Goal: Information Seeking & Learning: Learn about a topic

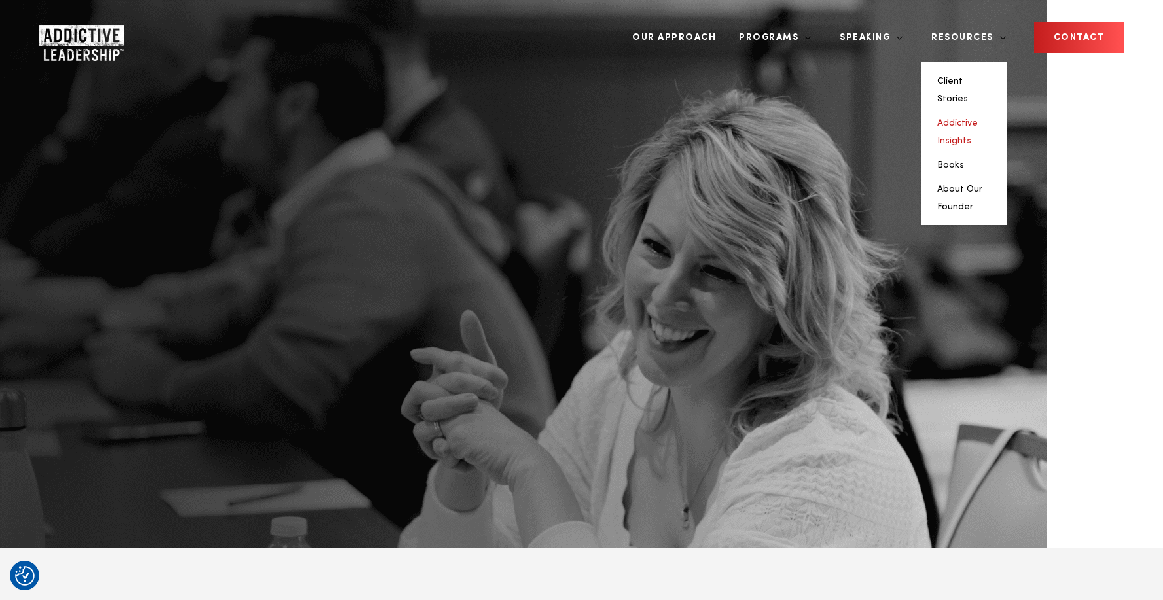
click at [969, 118] on link "Addictive Insights" at bounding box center [957, 131] width 41 height 27
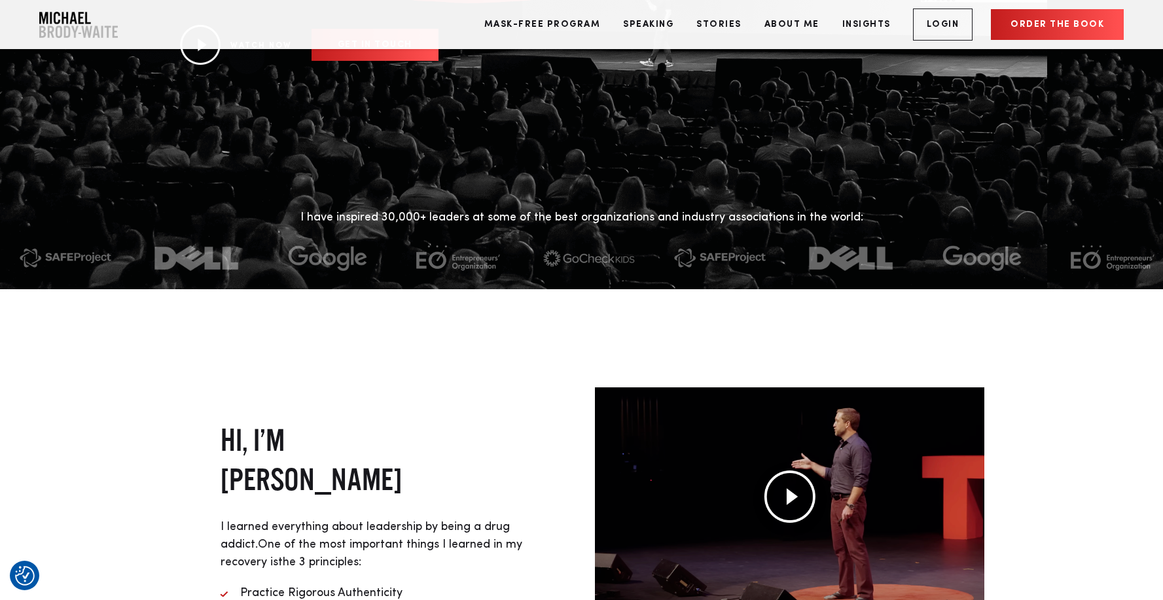
scroll to position [253, 0]
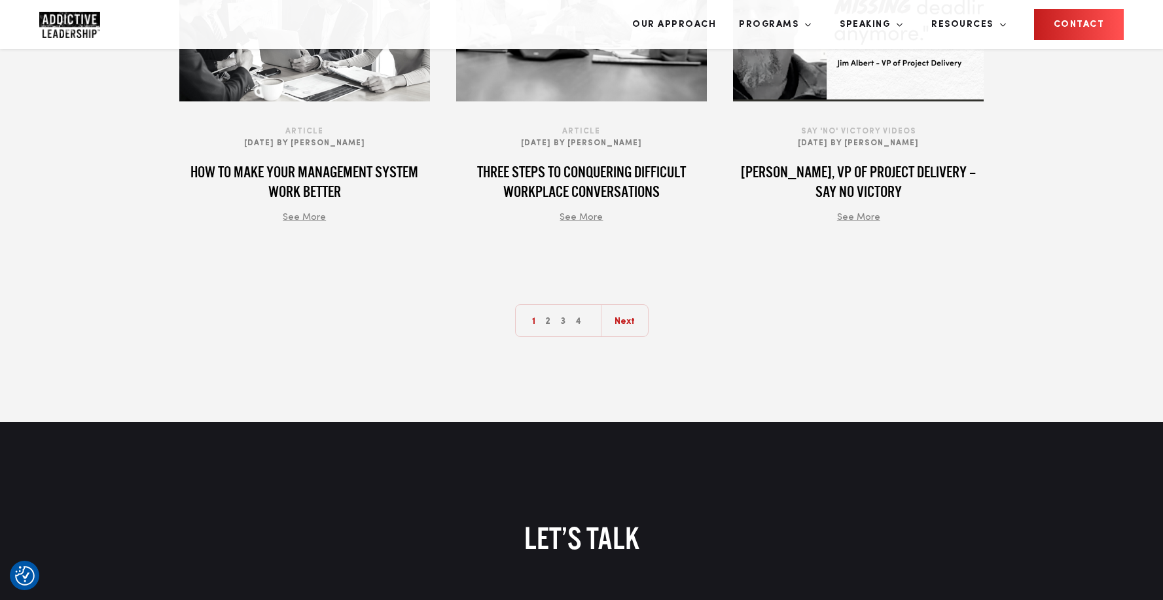
scroll to position [1721, 0]
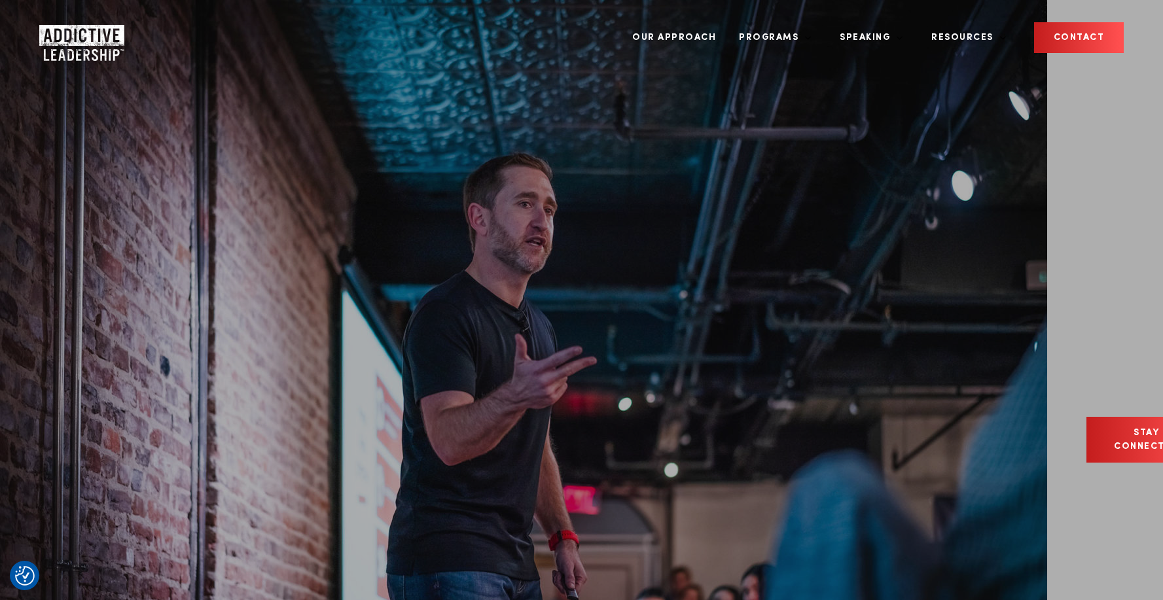
scroll to position [1721, 0]
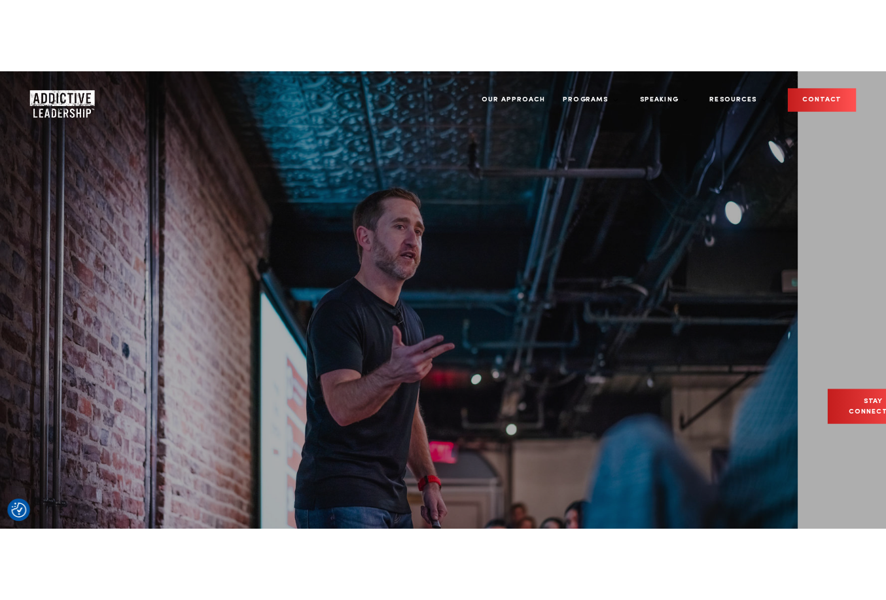
scroll to position [1721, 0]
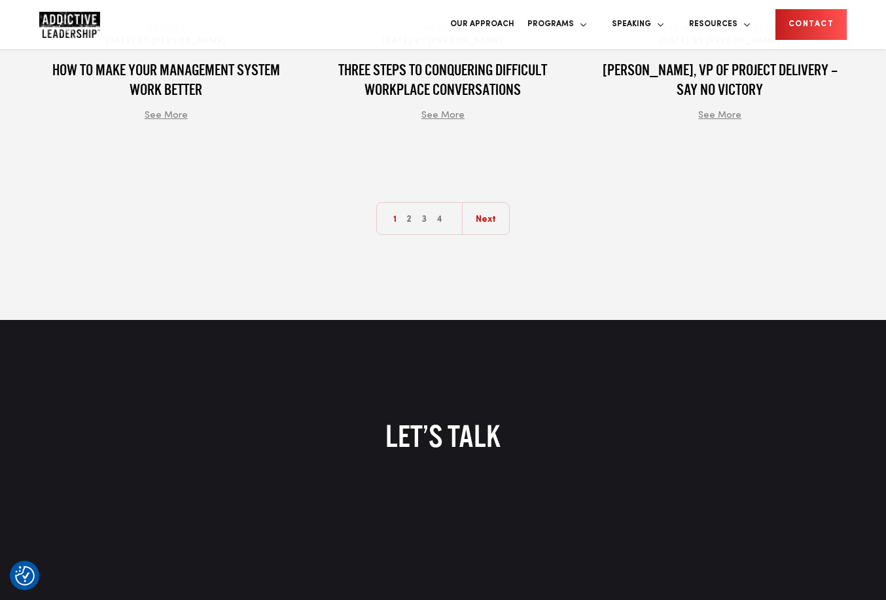
scroll to position [1861, 0]
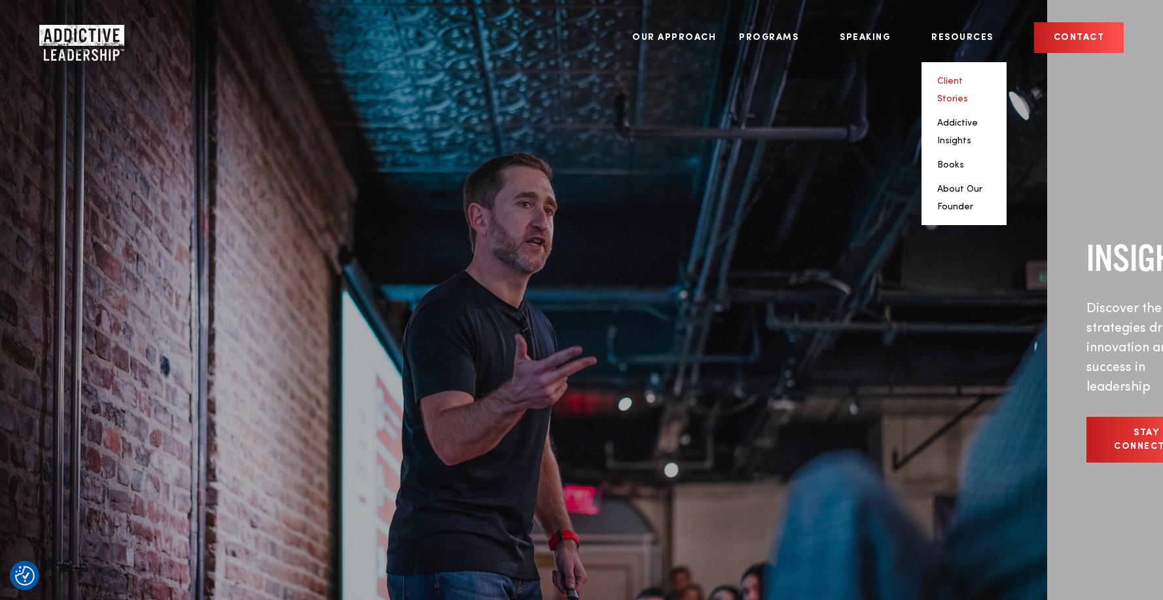
click at [885, 83] on link "Client Stories" at bounding box center [952, 90] width 31 height 27
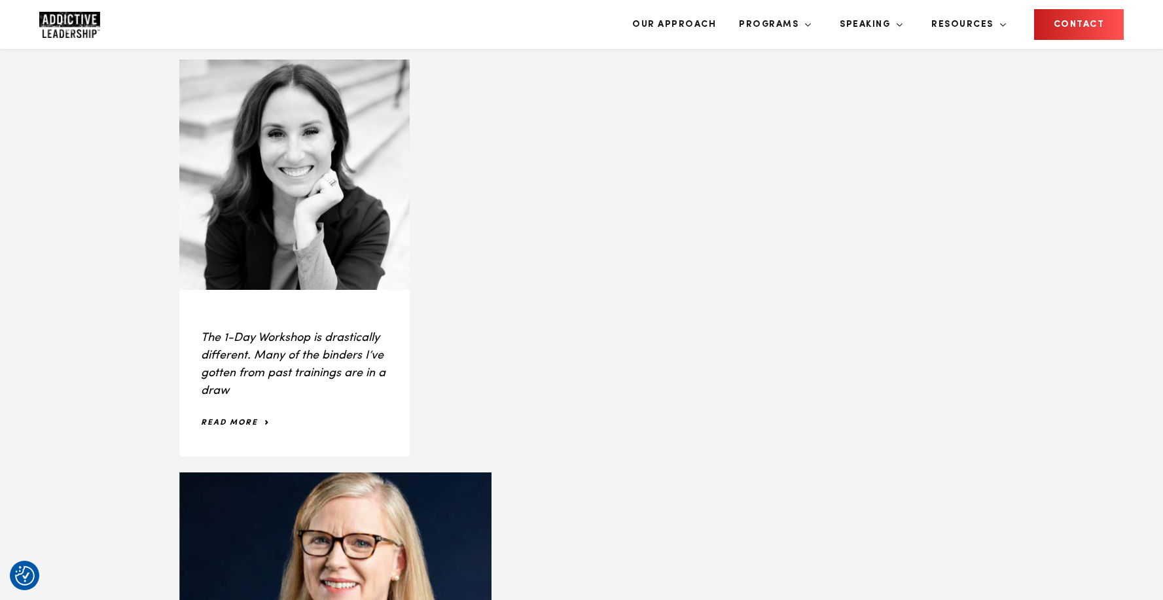
scroll to position [1027, 0]
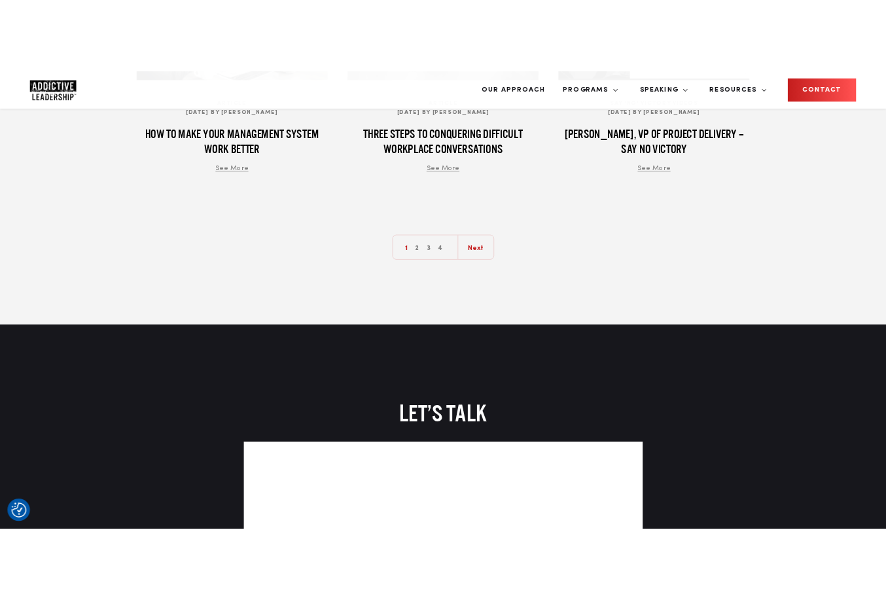
scroll to position [1766, 0]
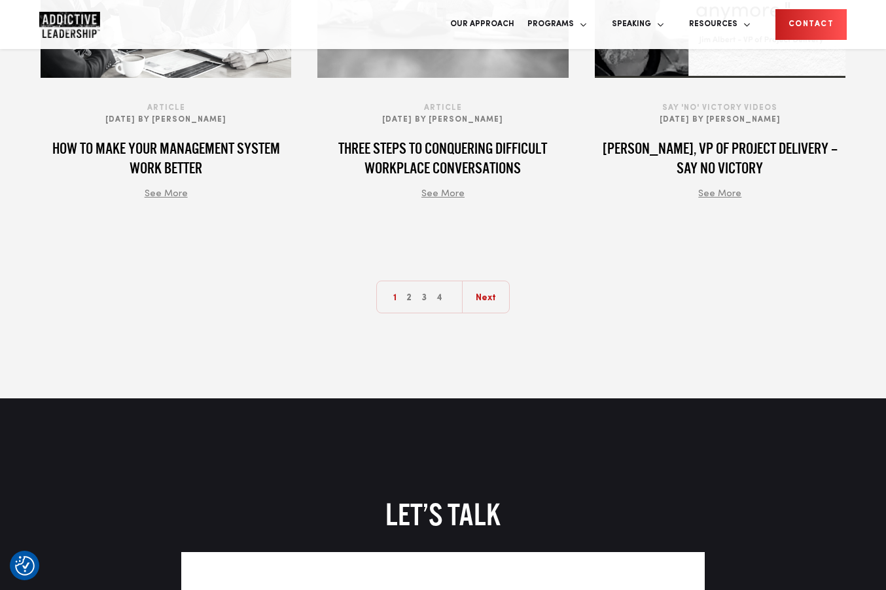
scroll to position [1766, 0]
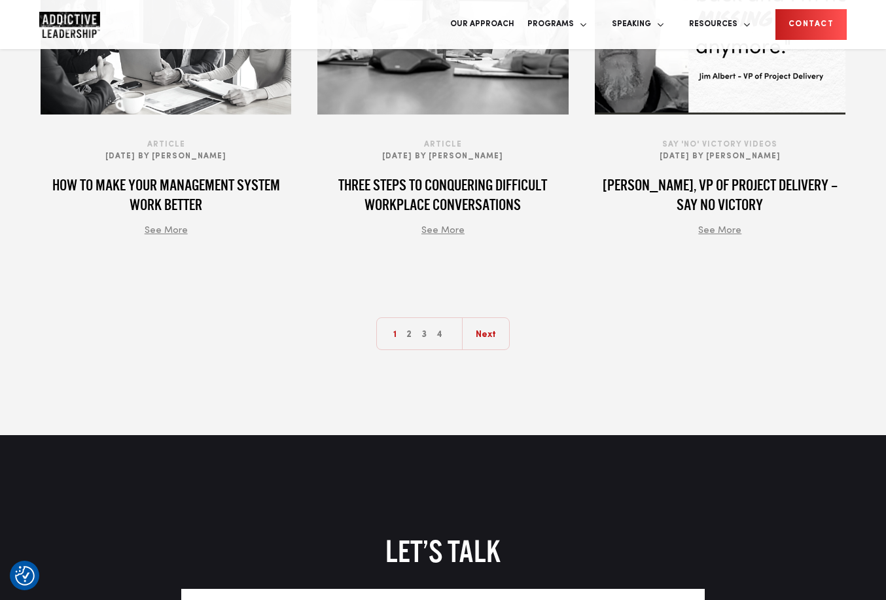
scroll to position [1681, 0]
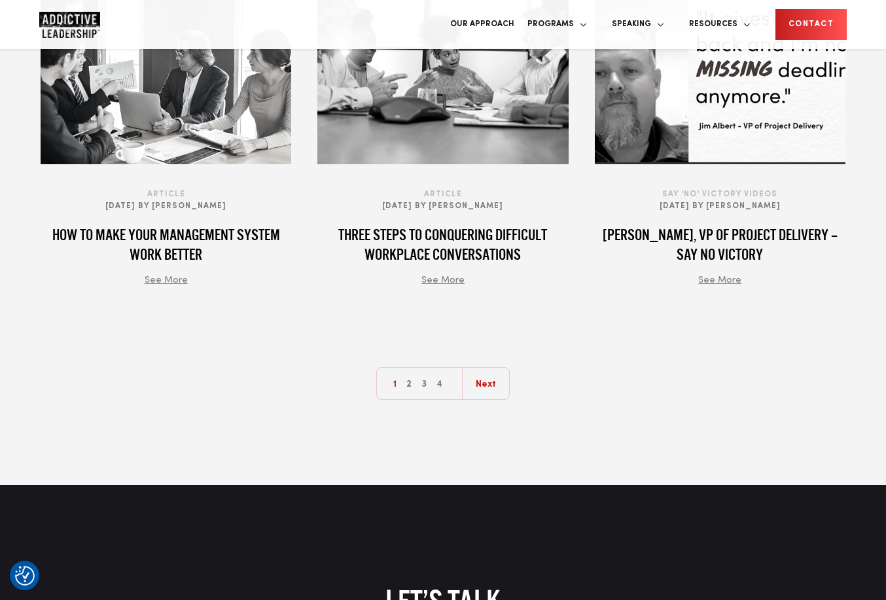
click at [412, 583] on h2 "LET’S TALK" at bounding box center [443, 601] width 805 height 36
copy div "LET’S TALK"
click at [419, 583] on h2 "LET’S TALK" at bounding box center [443, 601] width 805 height 36
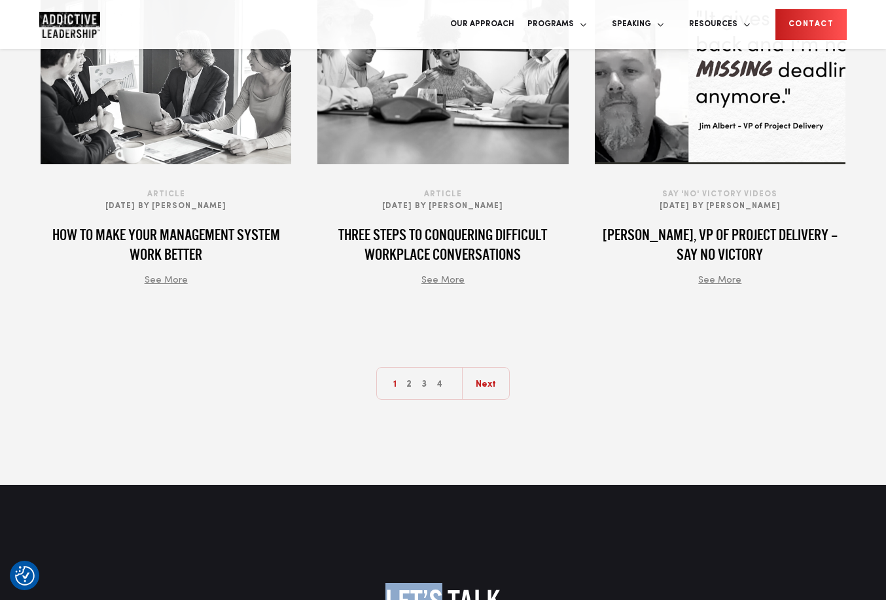
click at [419, 583] on h2 "LET’S TALK" at bounding box center [443, 601] width 805 height 36
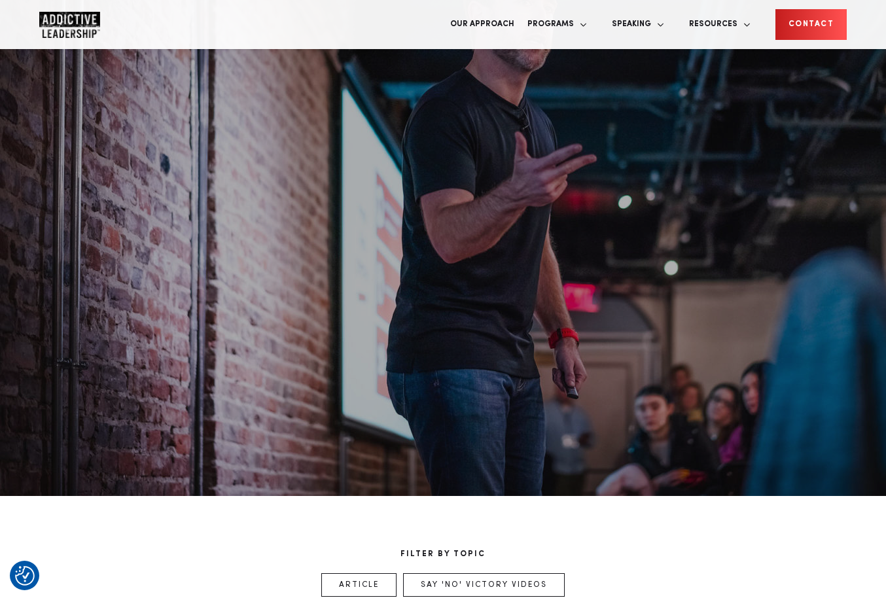
scroll to position [0, 0]
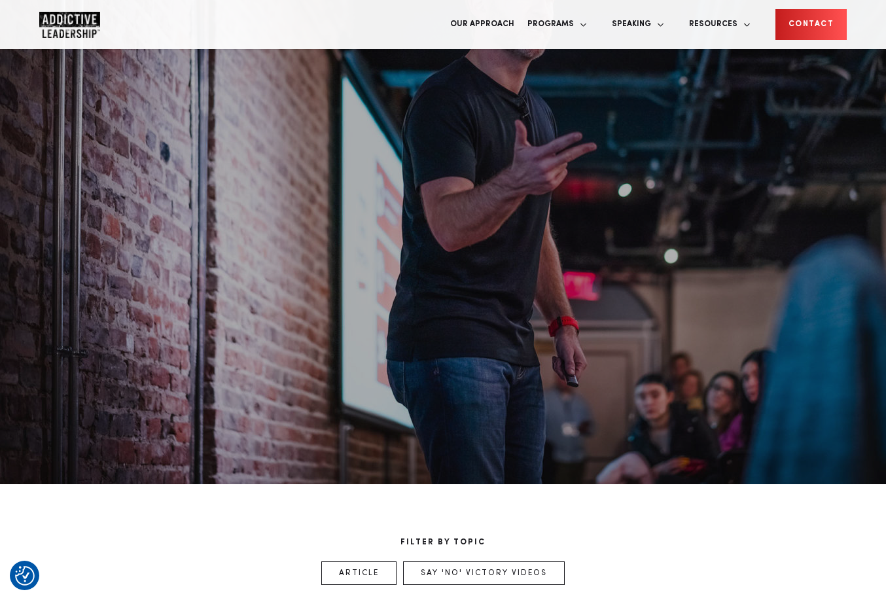
scroll to position [419, 0]
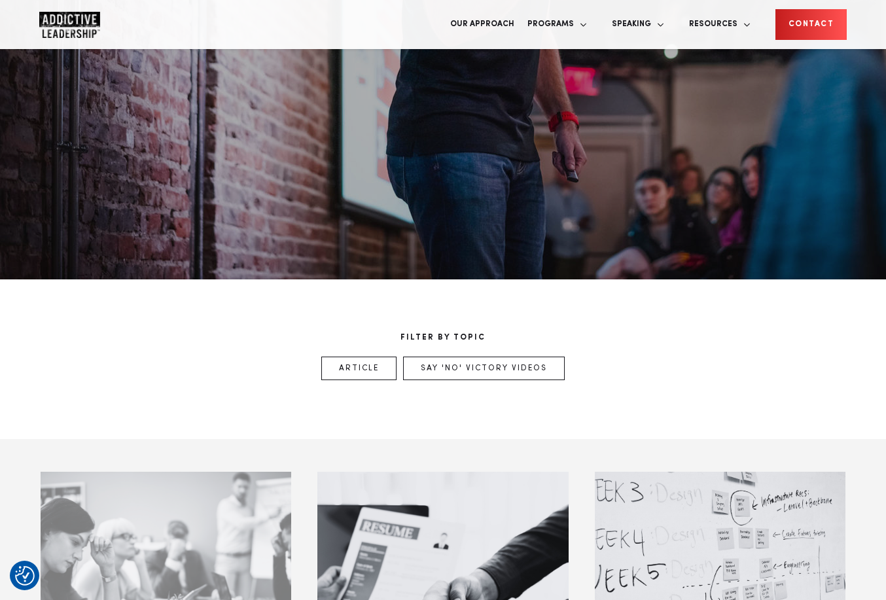
click at [192, 472] on div at bounding box center [166, 572] width 251 height 201
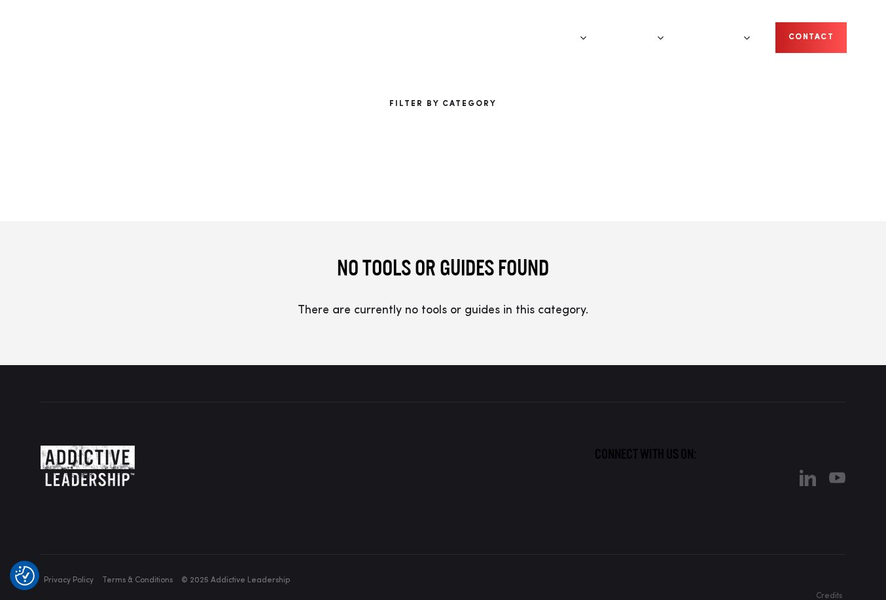
click at [788, 207] on div "FILTER BY CATEGORY" at bounding box center [443, 110] width 886 height 221
click at [639, 275] on h3 "No tools or guides found" at bounding box center [443, 268] width 805 height 28
click at [666, 282] on h3 "No tools or guides found" at bounding box center [443, 268] width 805 height 28
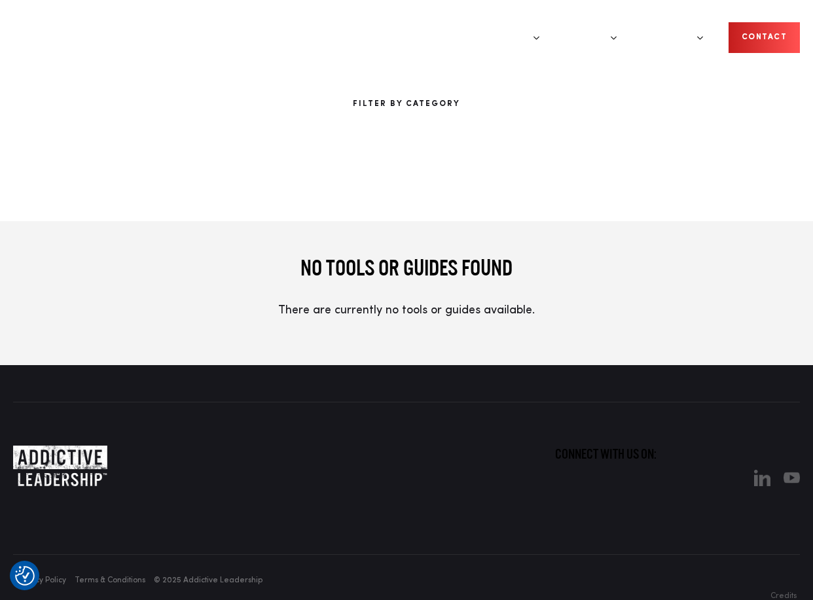
click at [629, 268] on h3 "No tools or guides found" at bounding box center [406, 268] width 786 height 28
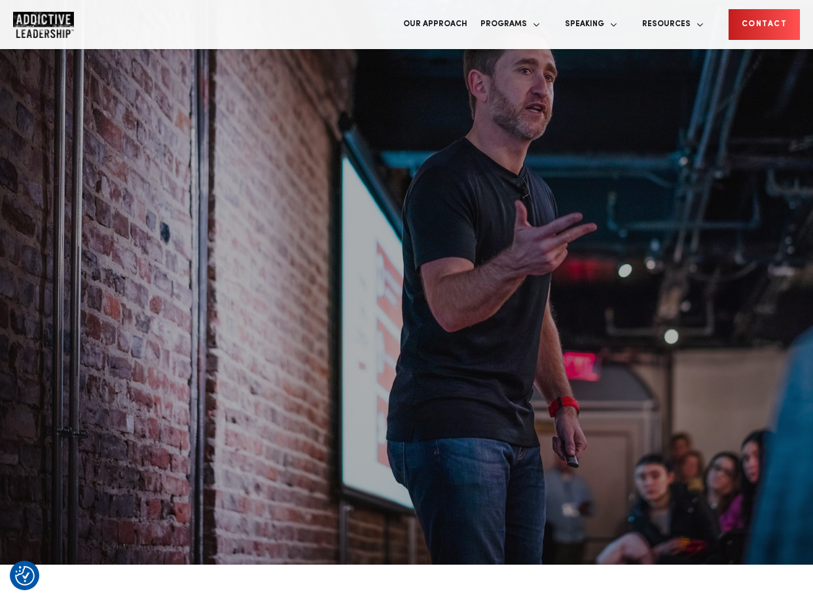
scroll to position [173, 0]
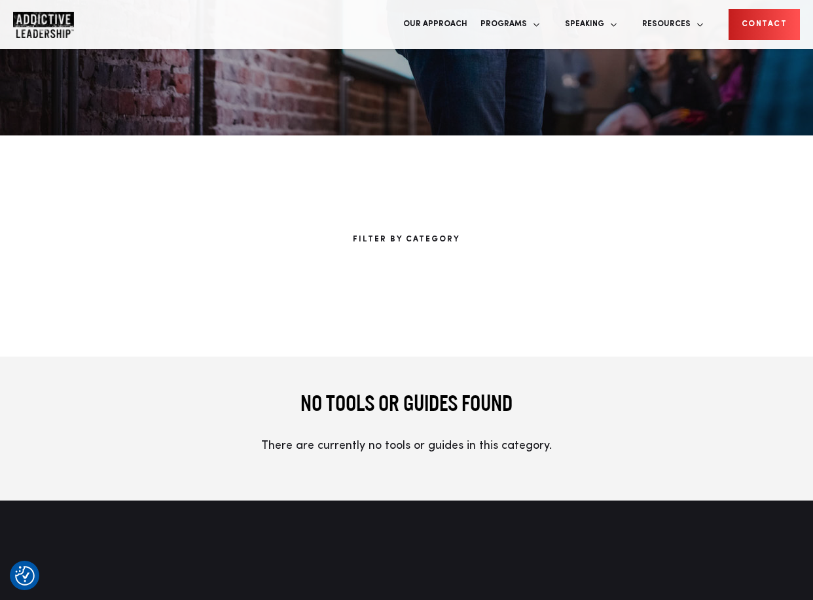
scroll to position [623, 0]
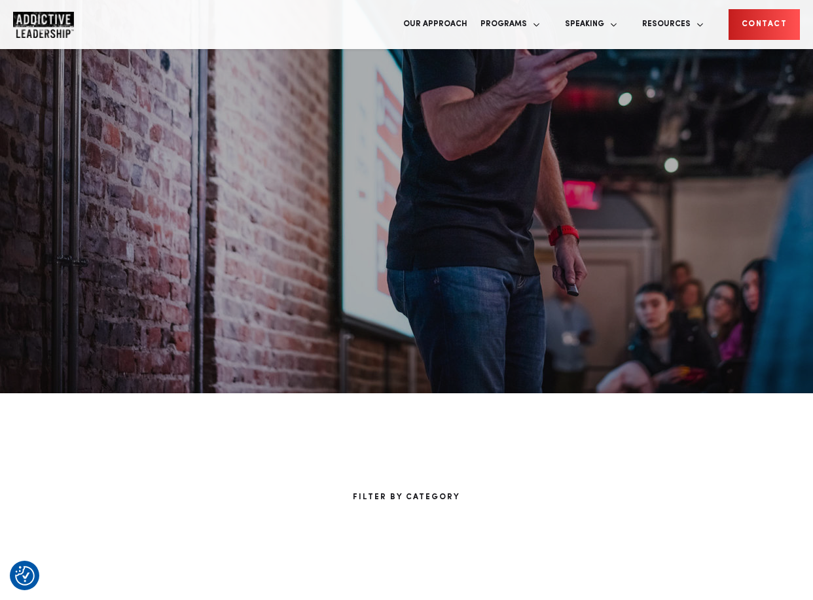
scroll to position [274, 0]
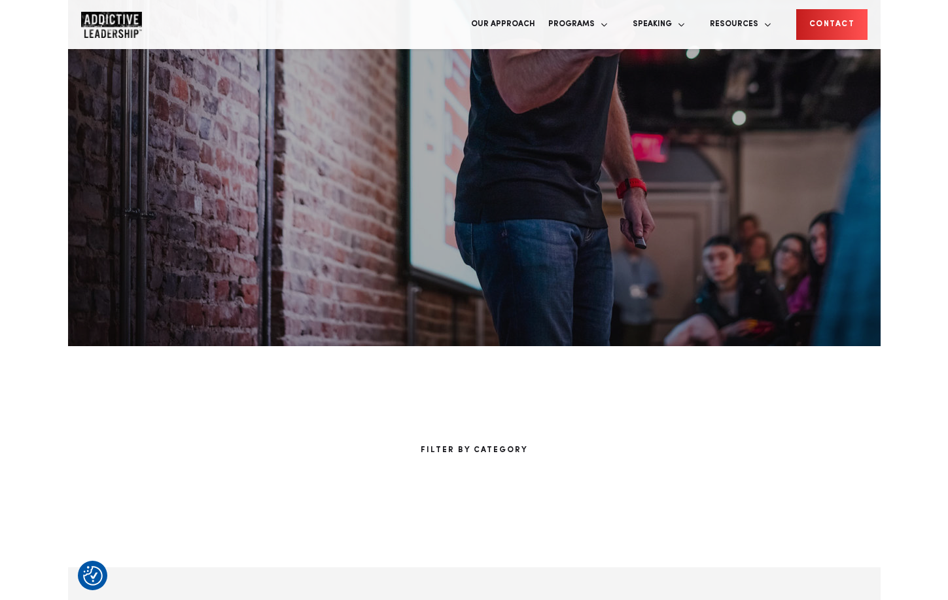
scroll to position [477, 0]
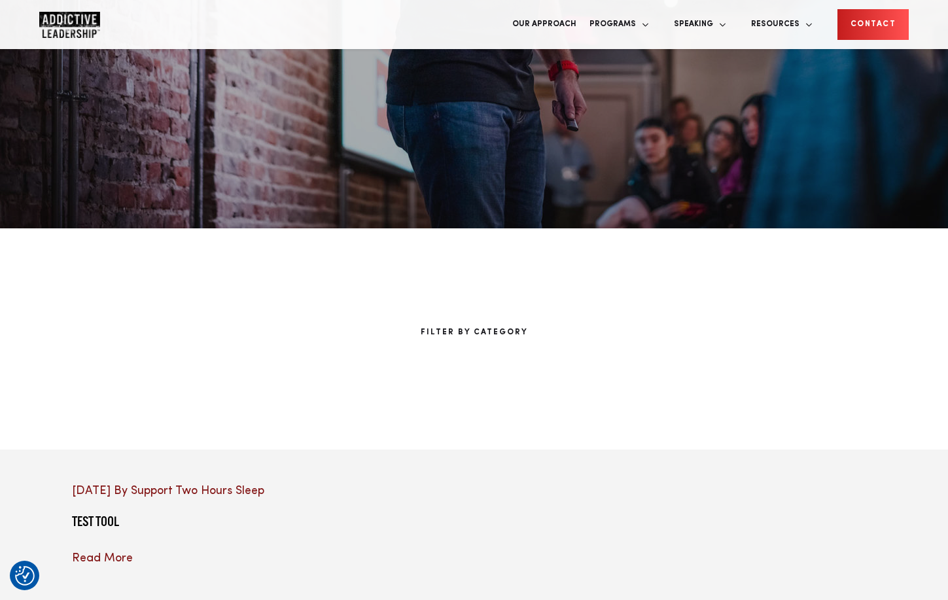
click at [245, 482] on div at bounding box center [197, 482] width 251 height 0
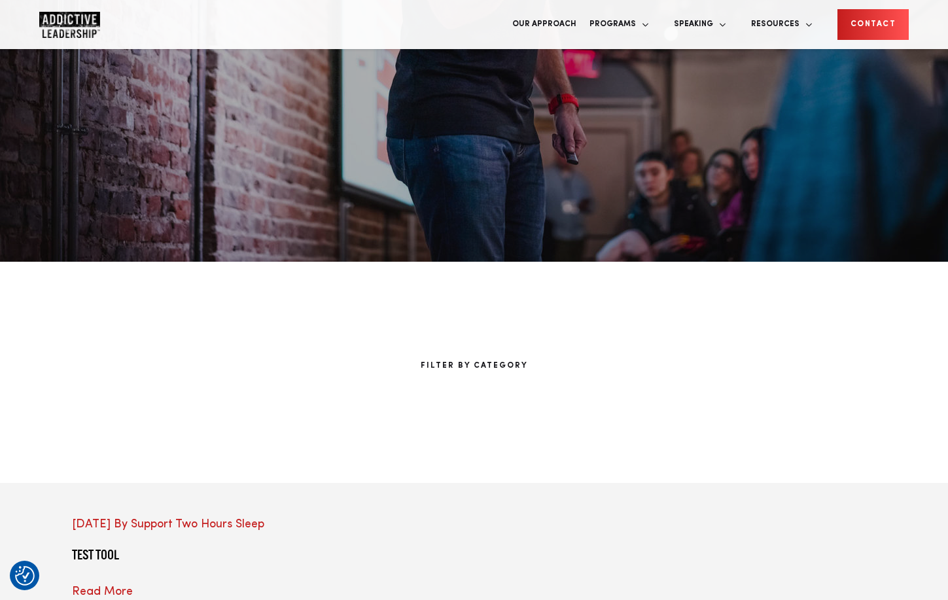
scroll to position [99, 0]
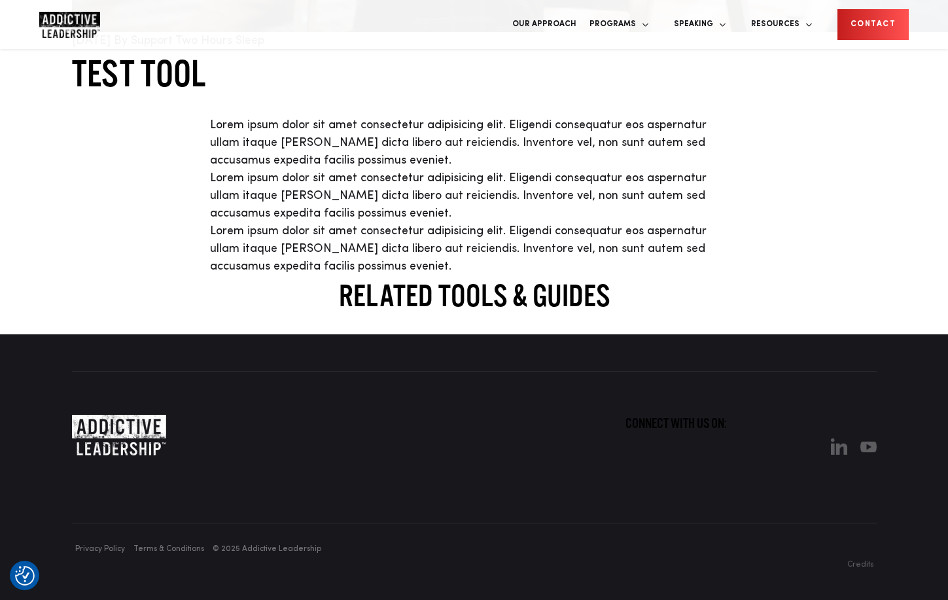
scroll to position [1234, 0]
click at [427, 310] on h2 "Related Tools & Guides" at bounding box center [474, 294] width 805 height 39
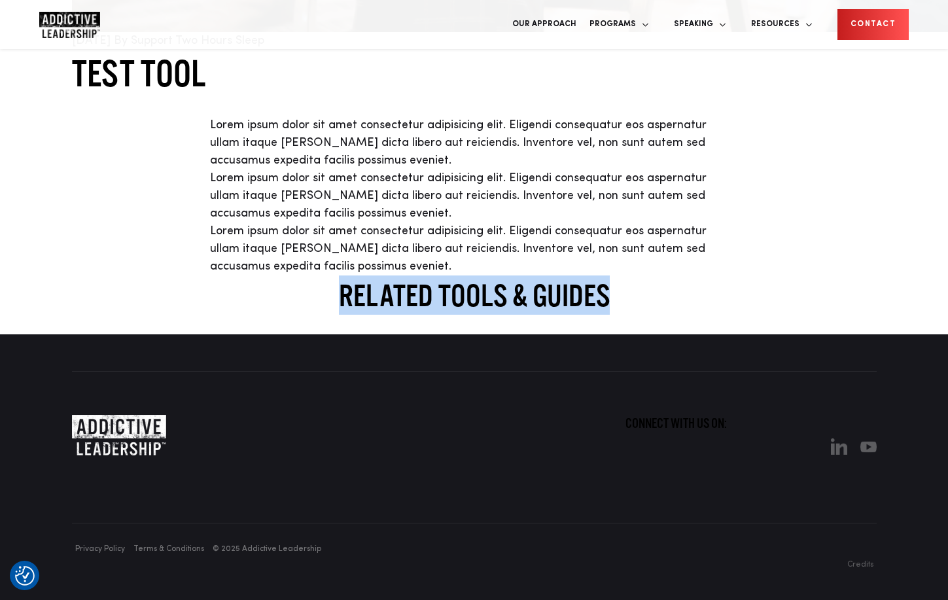
click at [427, 310] on h2 "Related Tools & Guides" at bounding box center [474, 294] width 805 height 39
click at [410, 275] on div "Related Tools & Guides" at bounding box center [474, 304] width 948 height 59
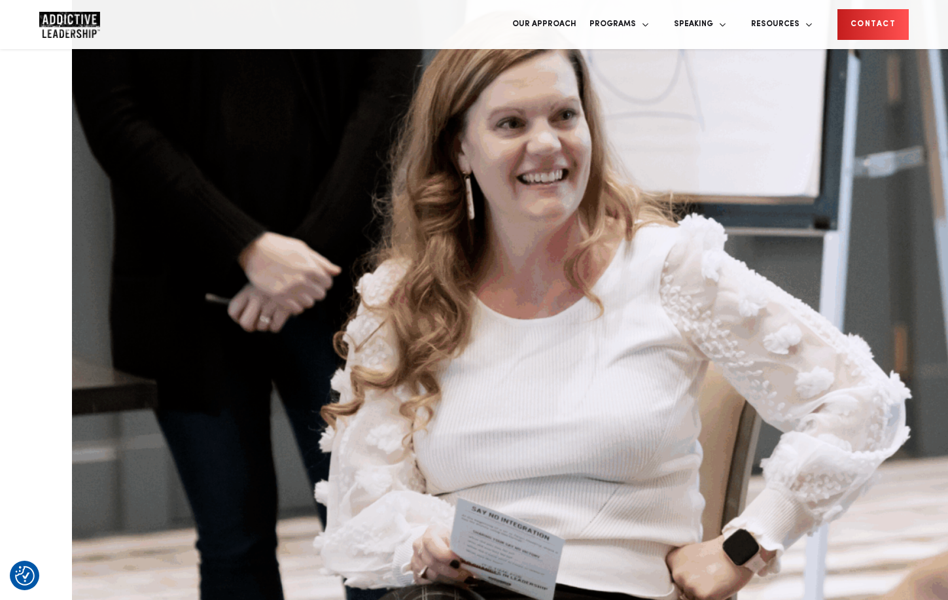
scroll to position [339, 0]
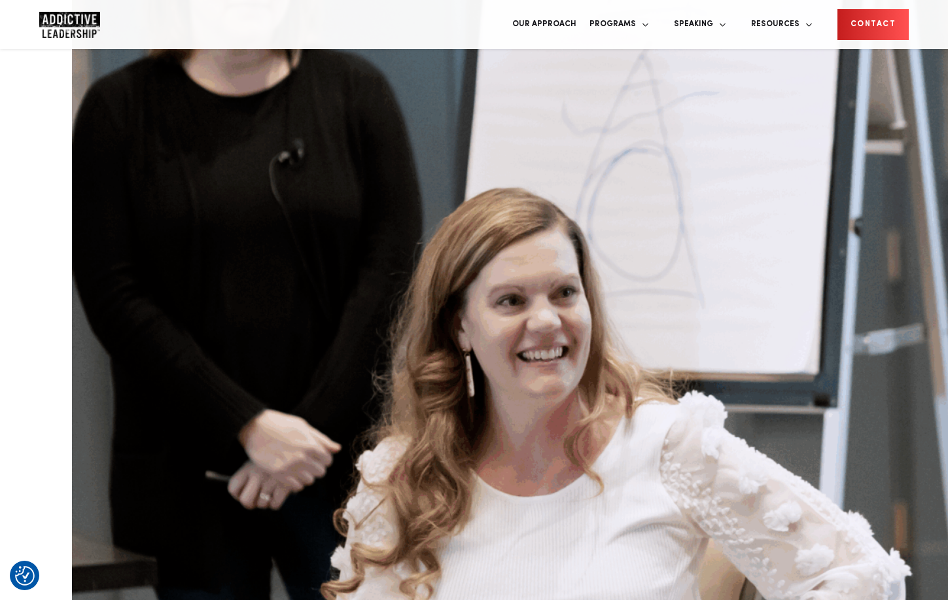
scroll to position [507, 0]
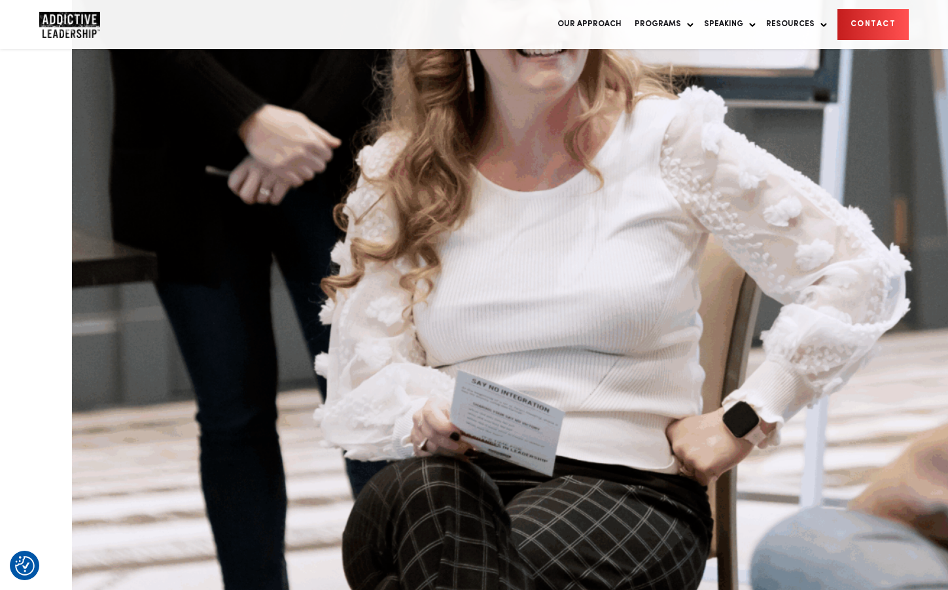
scroll to position [507, 0]
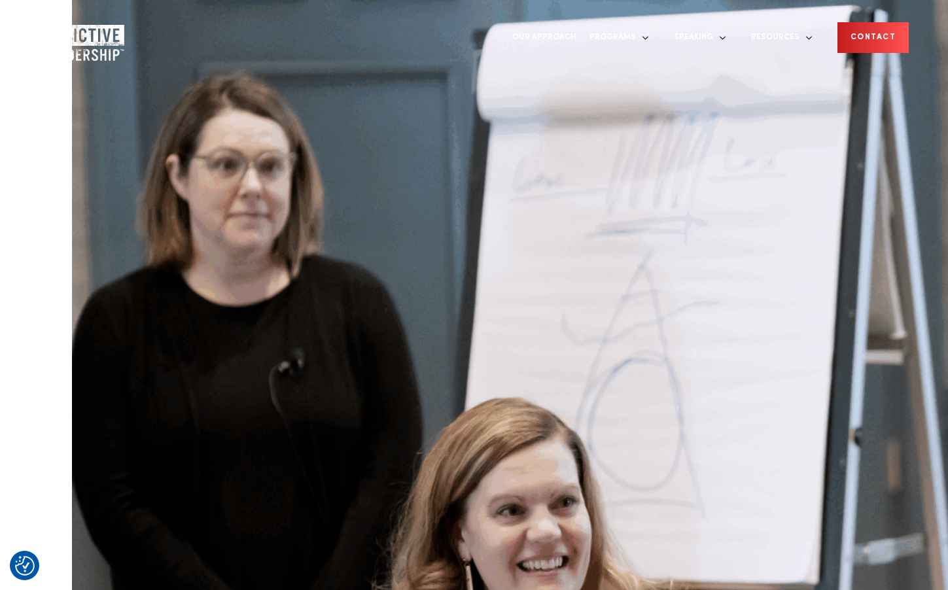
scroll to position [803, 66]
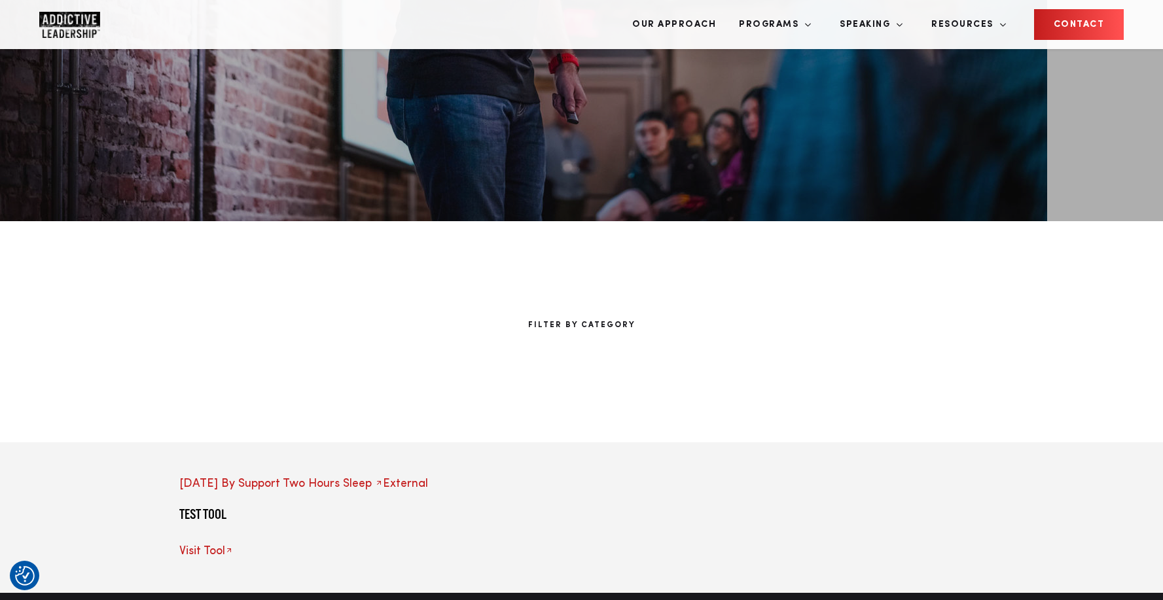
scroll to position [506, 0]
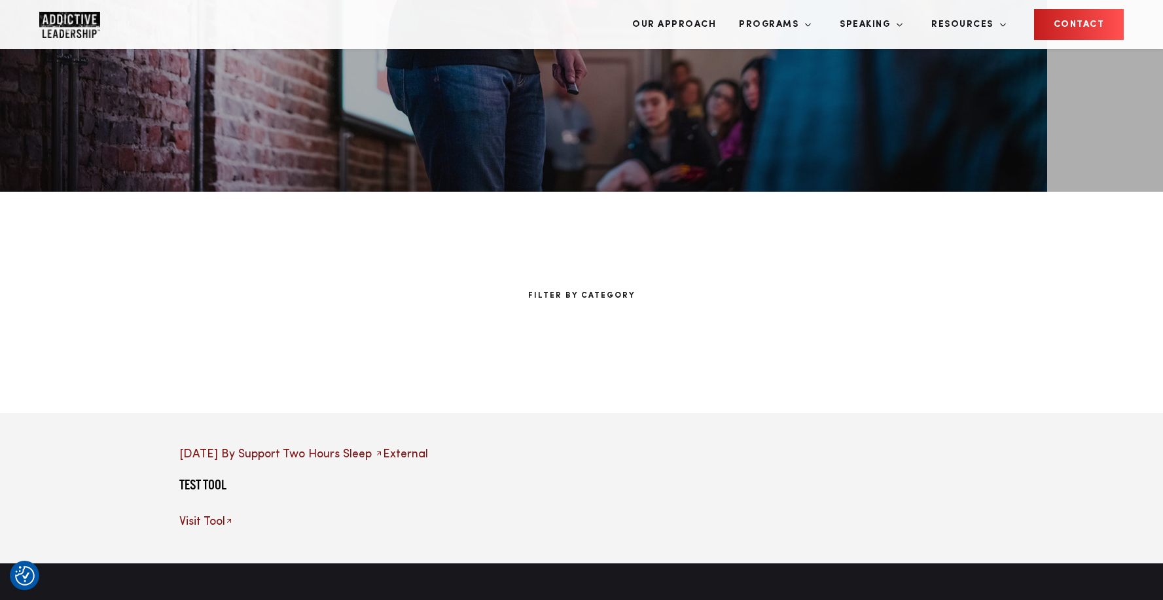
click at [334, 446] on div at bounding box center [304, 446] width 251 height 0
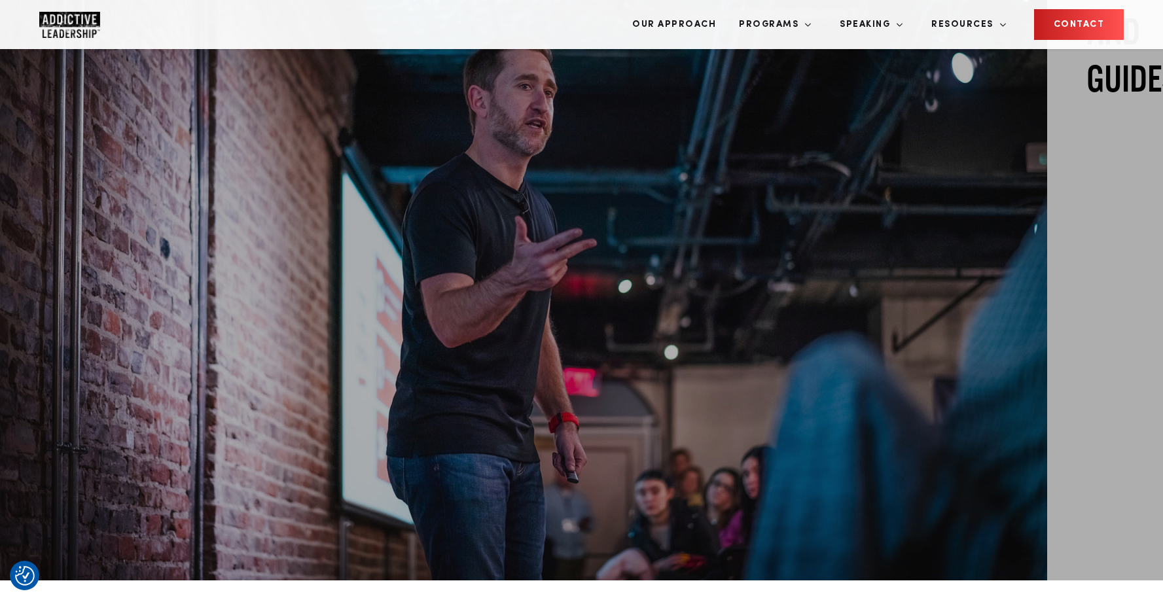
scroll to position [0, 0]
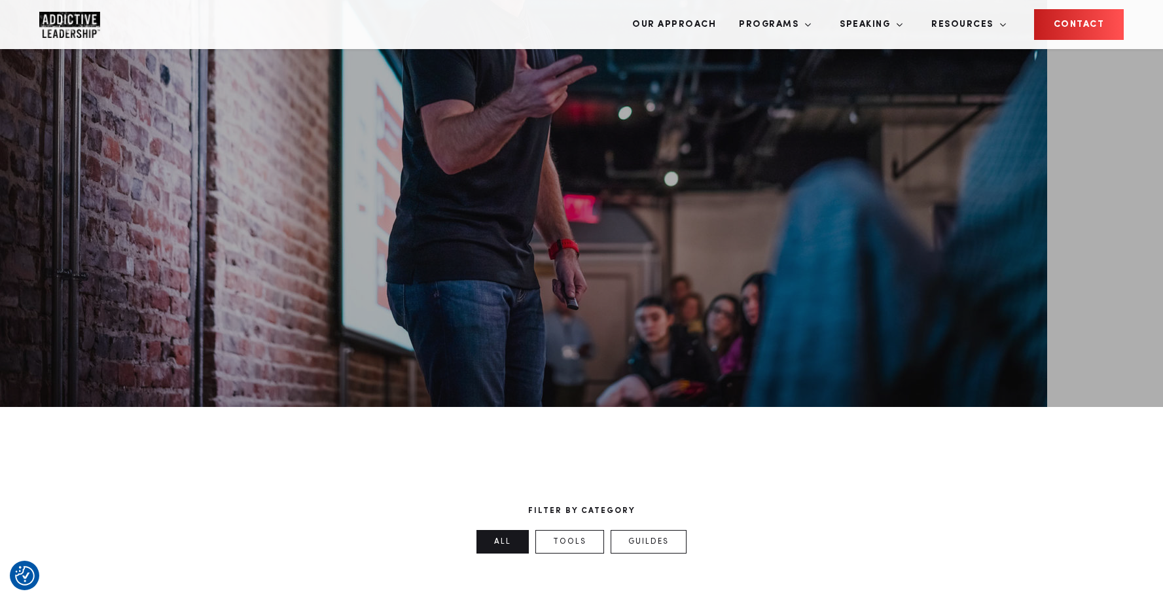
scroll to position [321, 0]
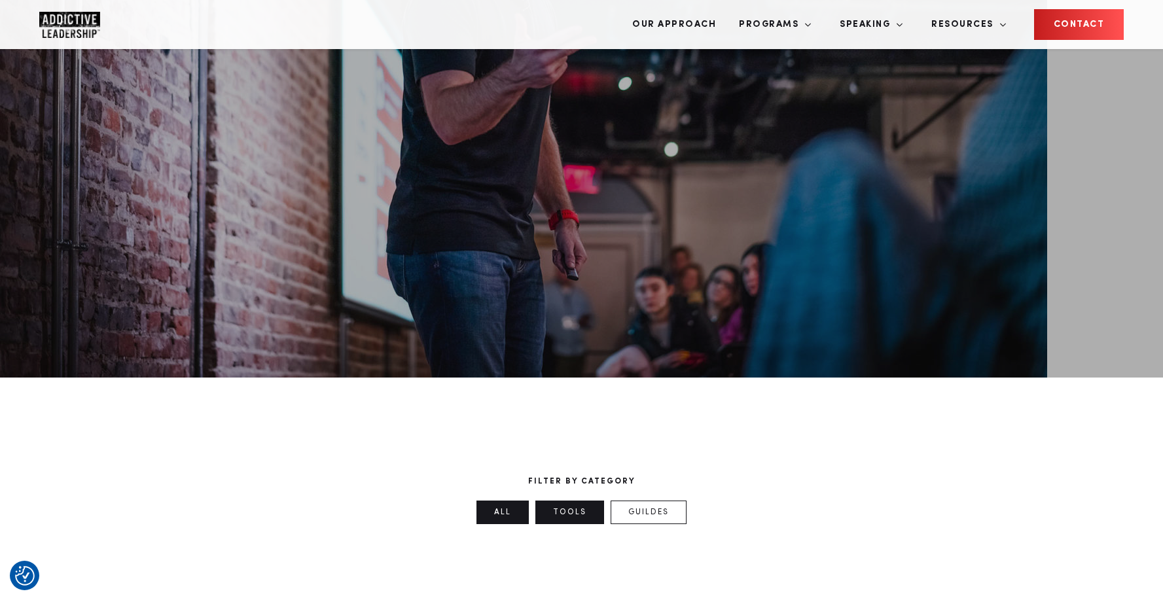
click at [574, 500] on link "Tools" at bounding box center [569, 512] width 69 height 24
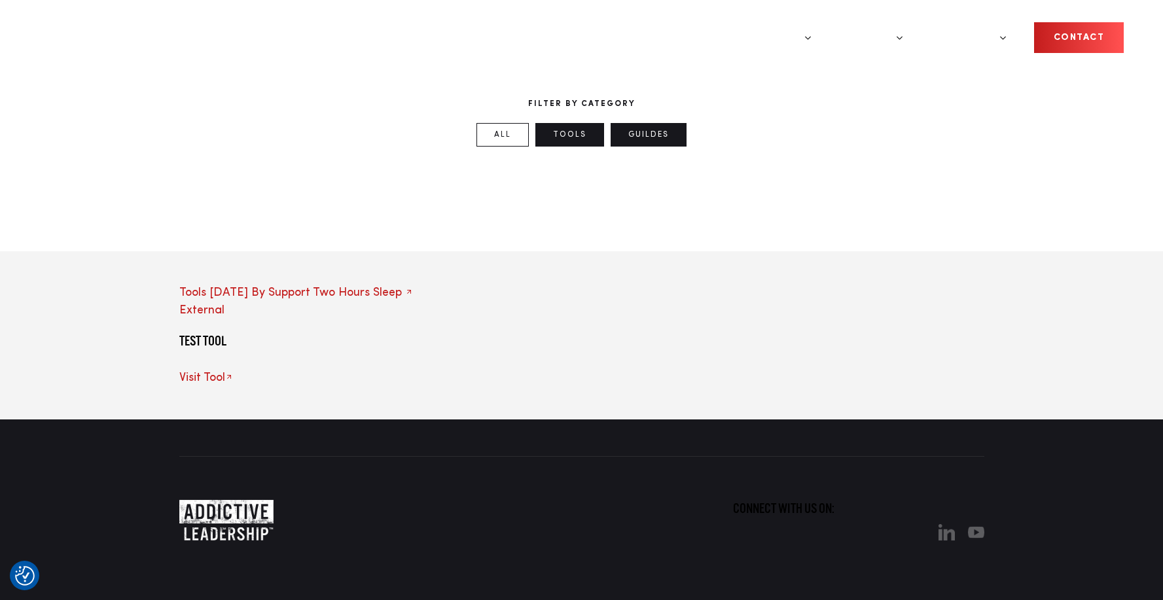
click at [660, 146] on link "Guildes" at bounding box center [648, 135] width 76 height 24
click at [500, 141] on link "All" at bounding box center [502, 135] width 52 height 24
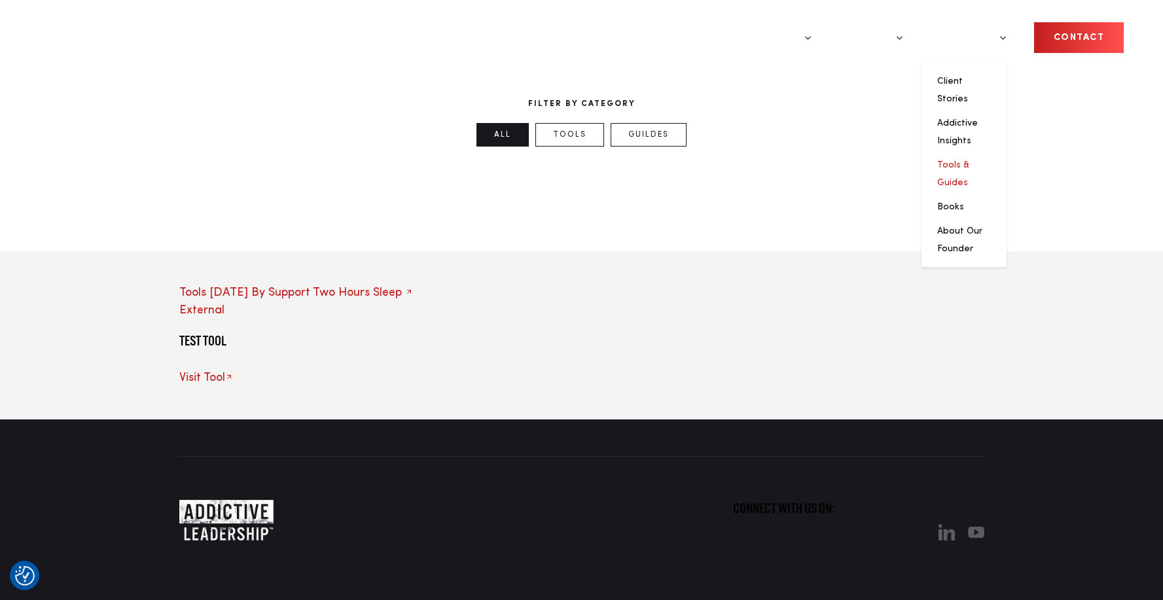
click at [969, 160] on link "Tools & Guides" at bounding box center [953, 173] width 32 height 27
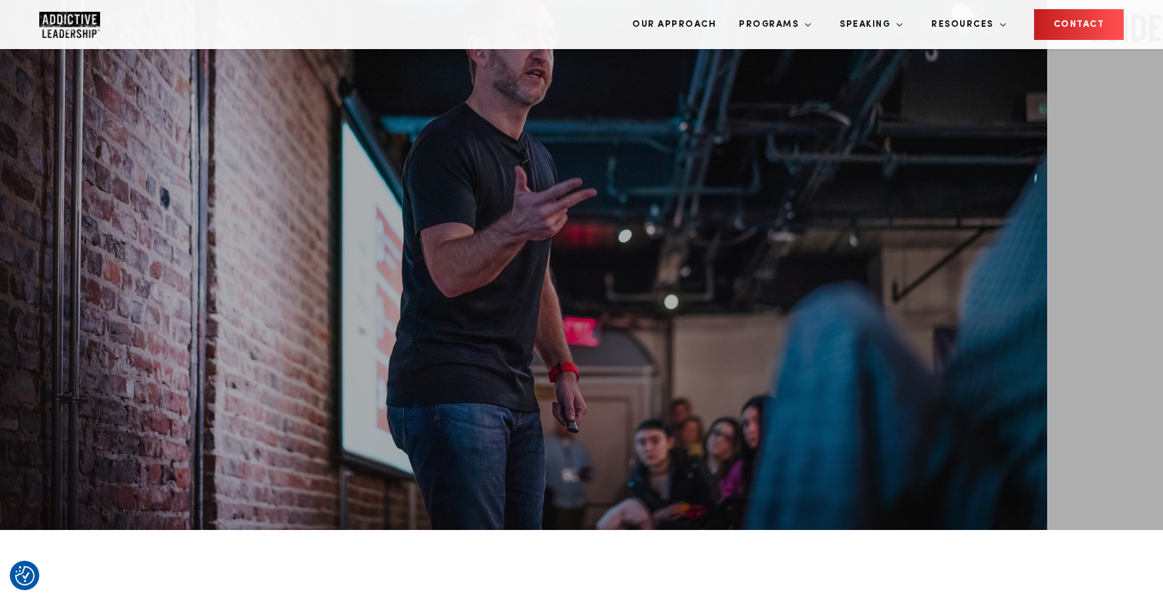
scroll to position [194, 0]
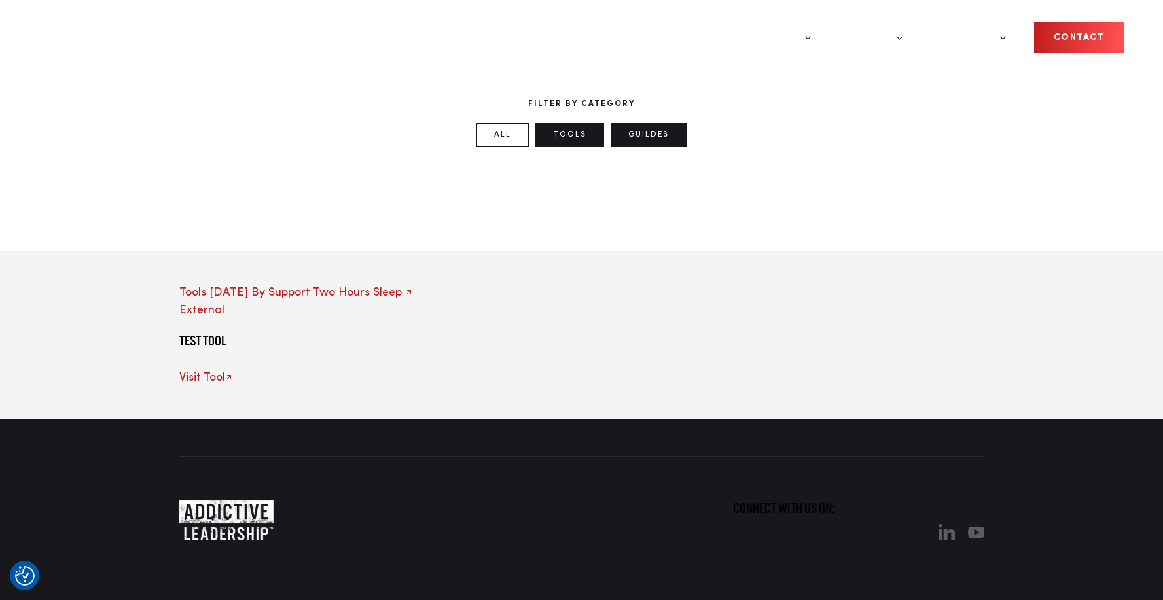
click at [667, 147] on link "Guildes" at bounding box center [648, 135] width 76 height 24
click at [508, 147] on link "All" at bounding box center [502, 135] width 52 height 24
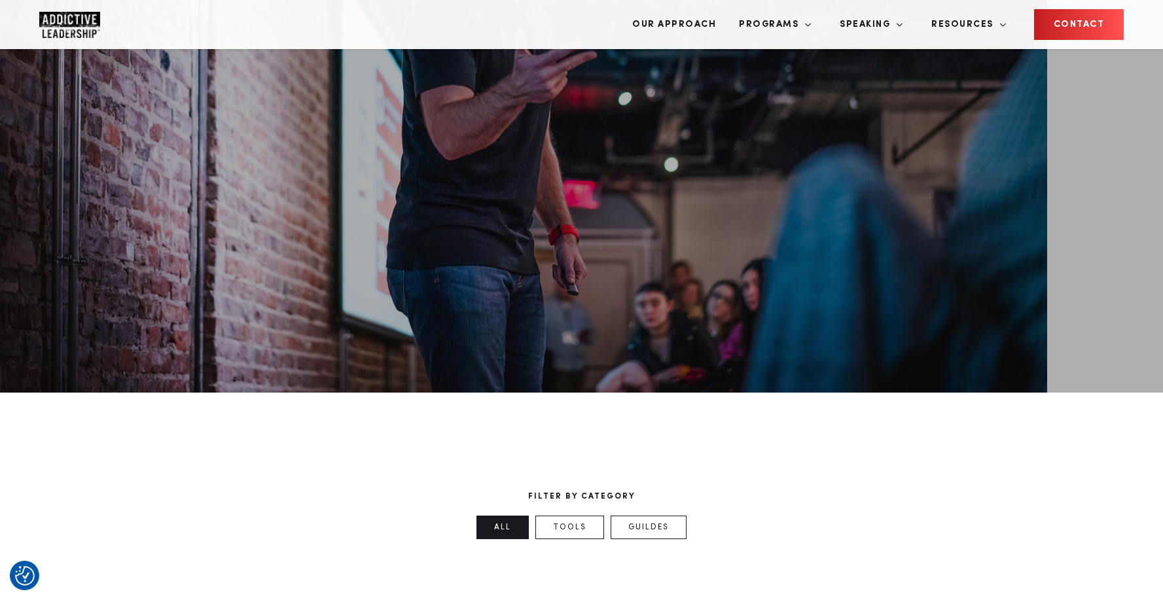
scroll to position [289, 0]
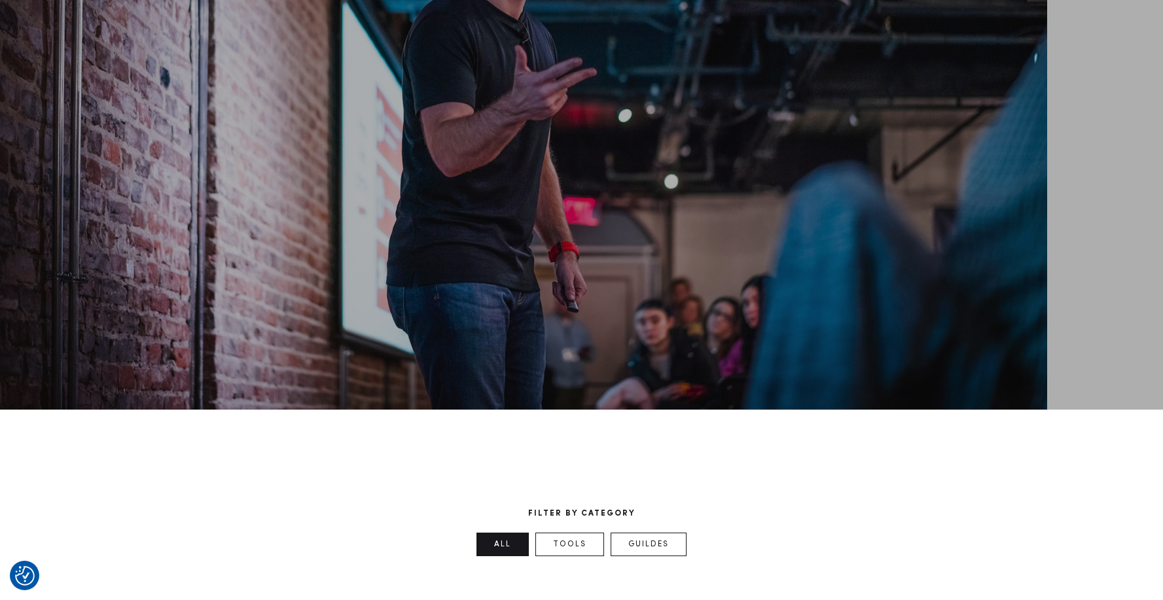
click at [504, 533] on link "All" at bounding box center [502, 545] width 52 height 24
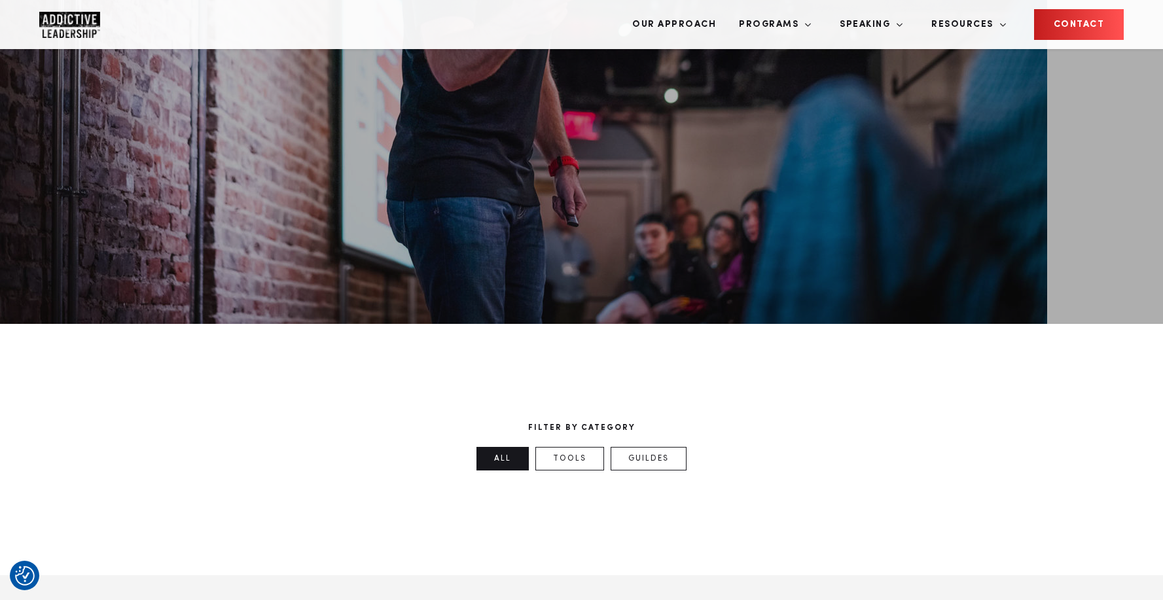
scroll to position [375, 0]
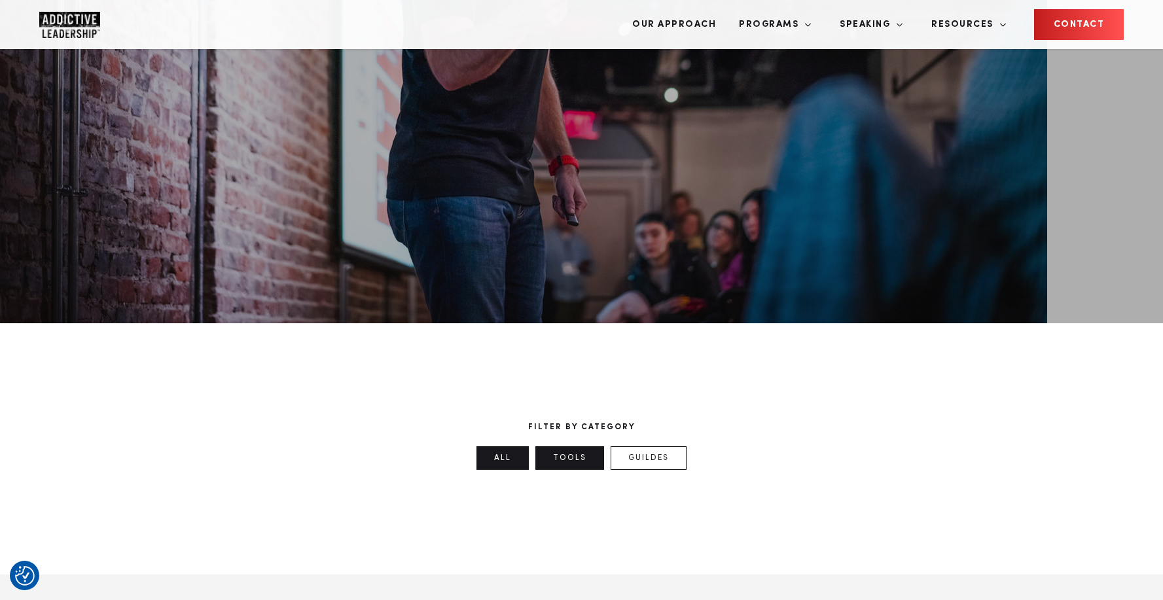
click at [569, 446] on link "Tools" at bounding box center [569, 458] width 69 height 24
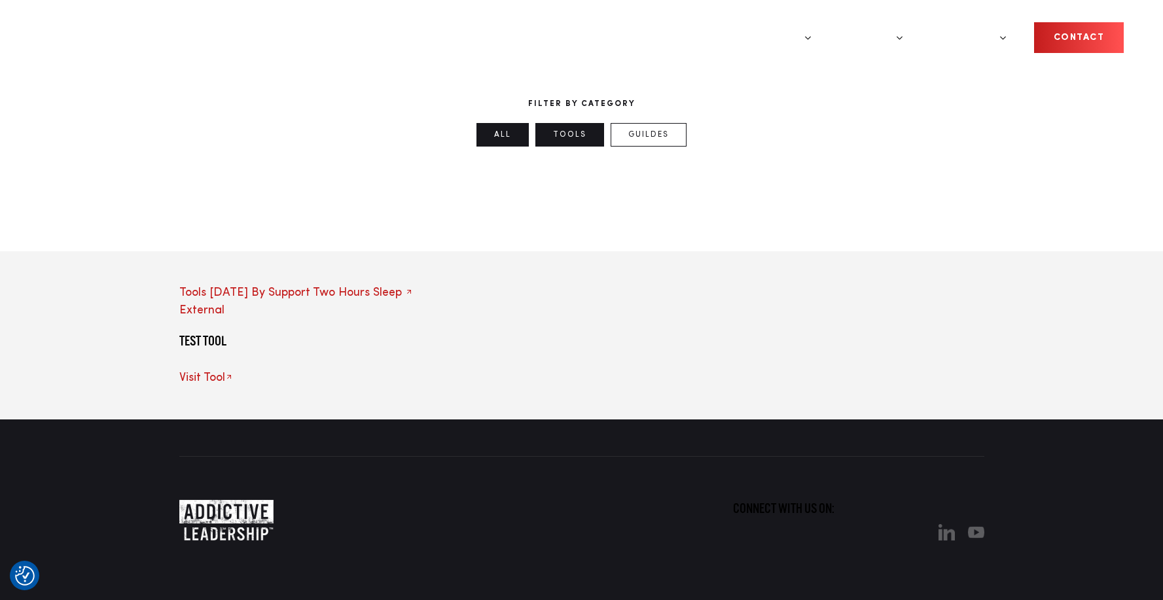
click at [502, 144] on link "All" at bounding box center [502, 135] width 52 height 24
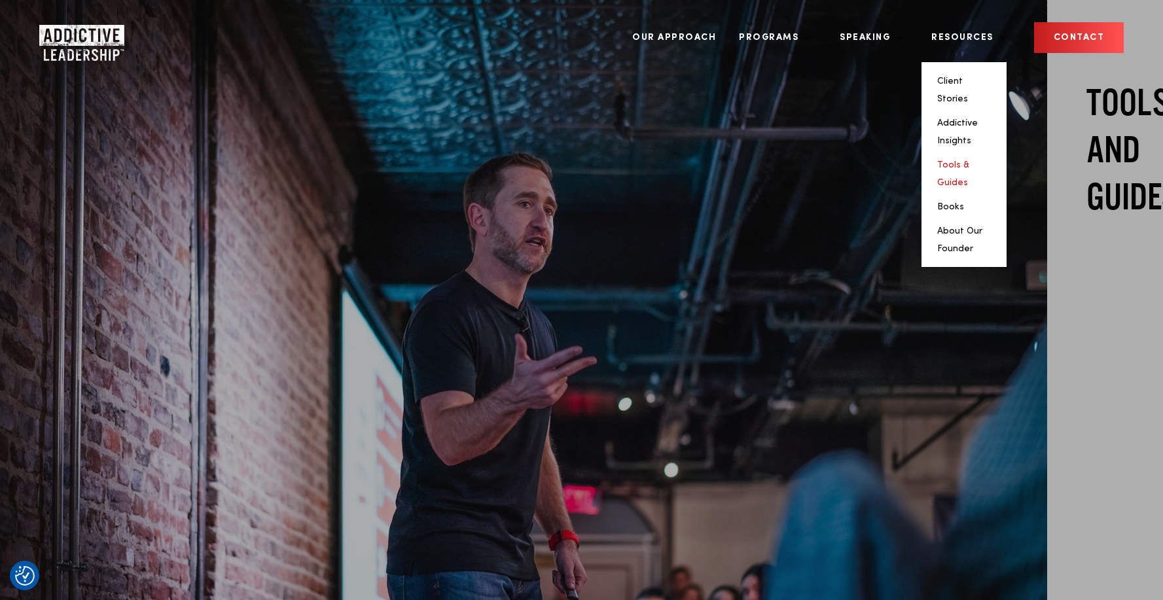
click at [969, 160] on link "Tools & Guides" at bounding box center [953, 173] width 32 height 27
click at [966, 118] on link "Addictive Insights" at bounding box center [957, 131] width 41 height 27
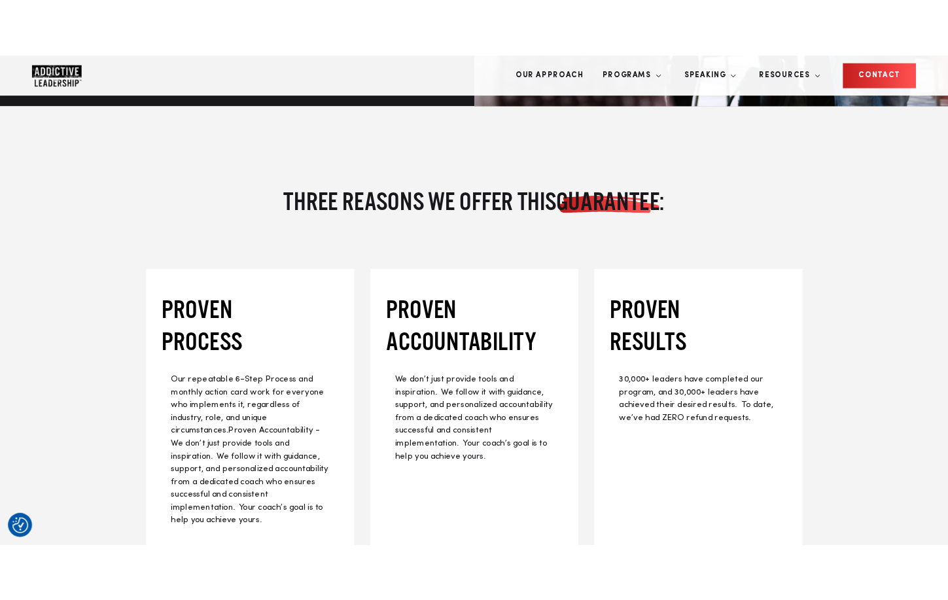
scroll to position [1816, 0]
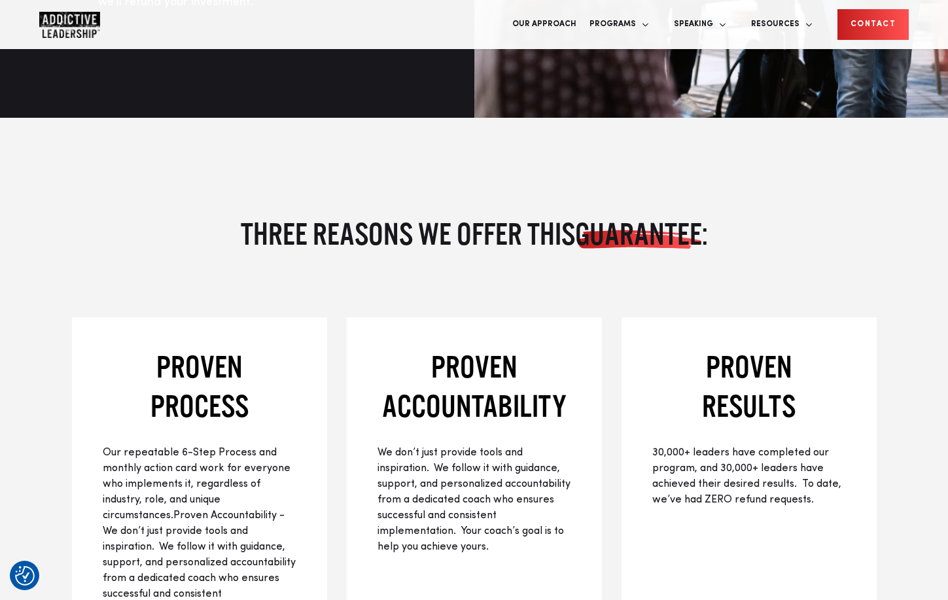
scroll to position [1851, 0]
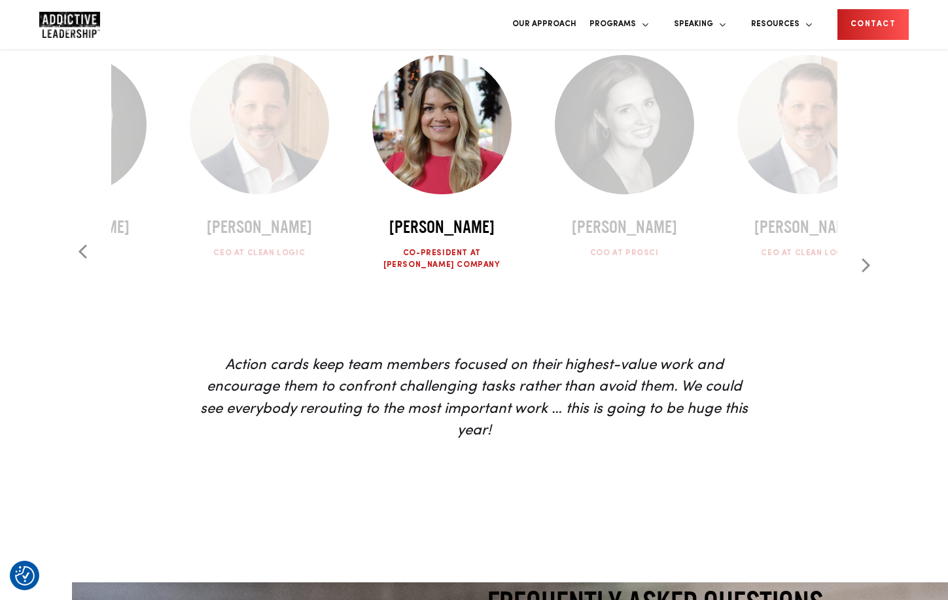
scroll to position [3952, 0]
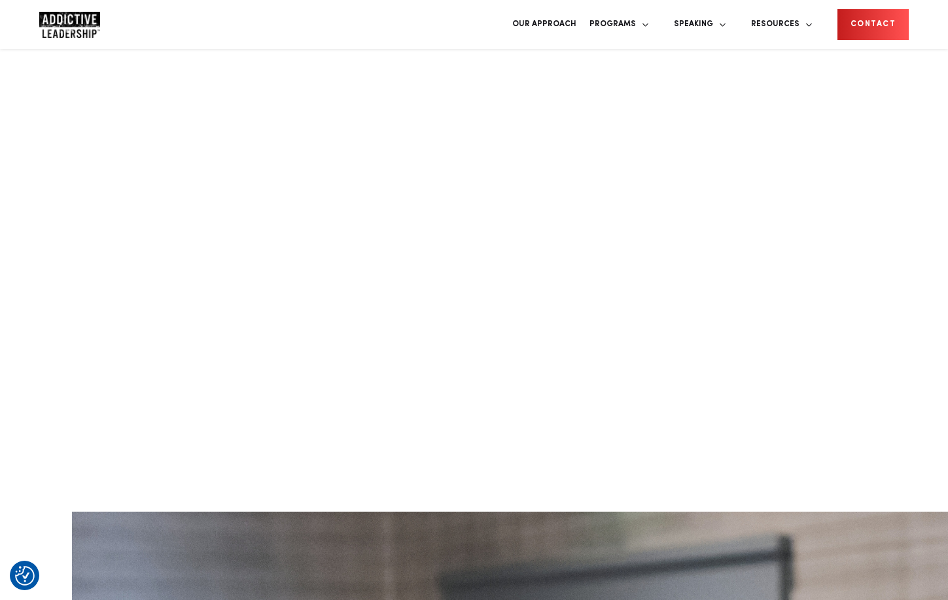
scroll to position [3946, 0]
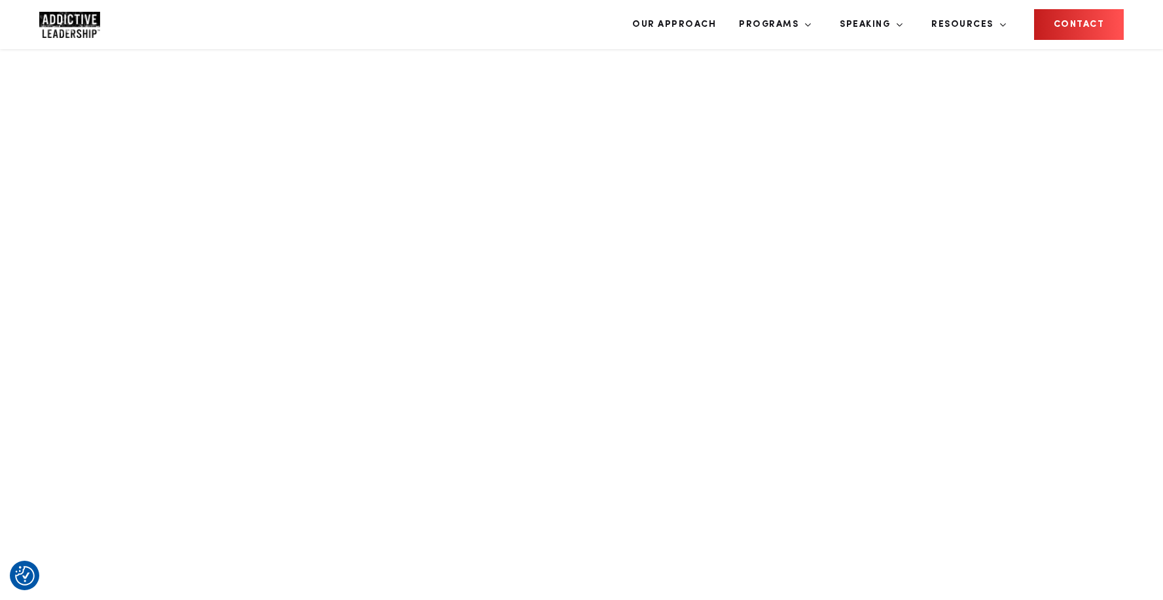
scroll to position [3435, 0]
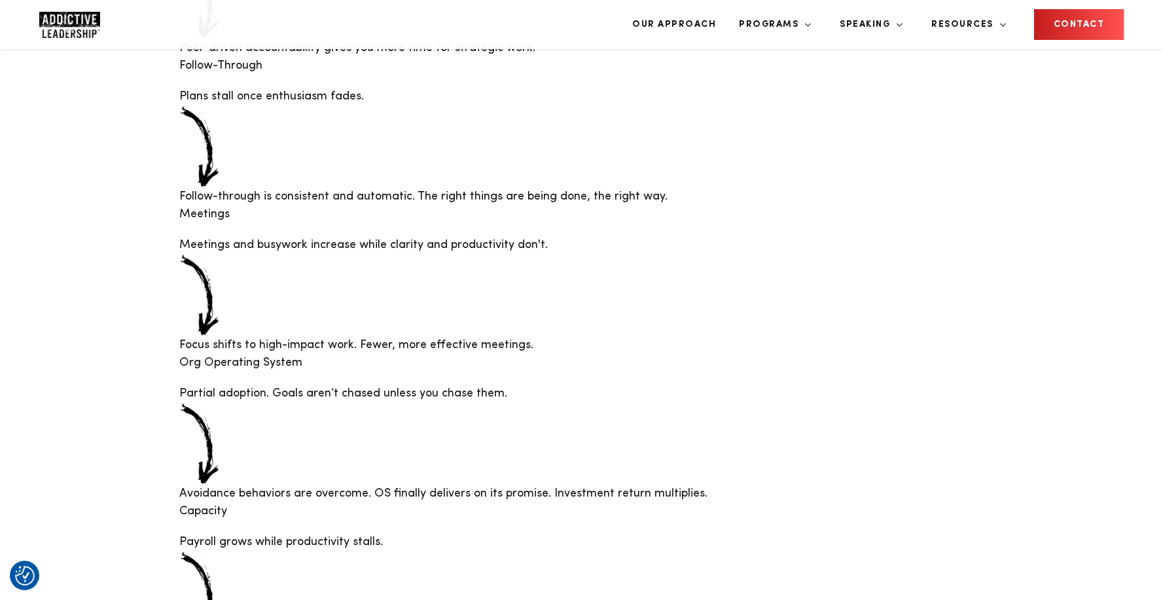
scroll to position [2876, 0]
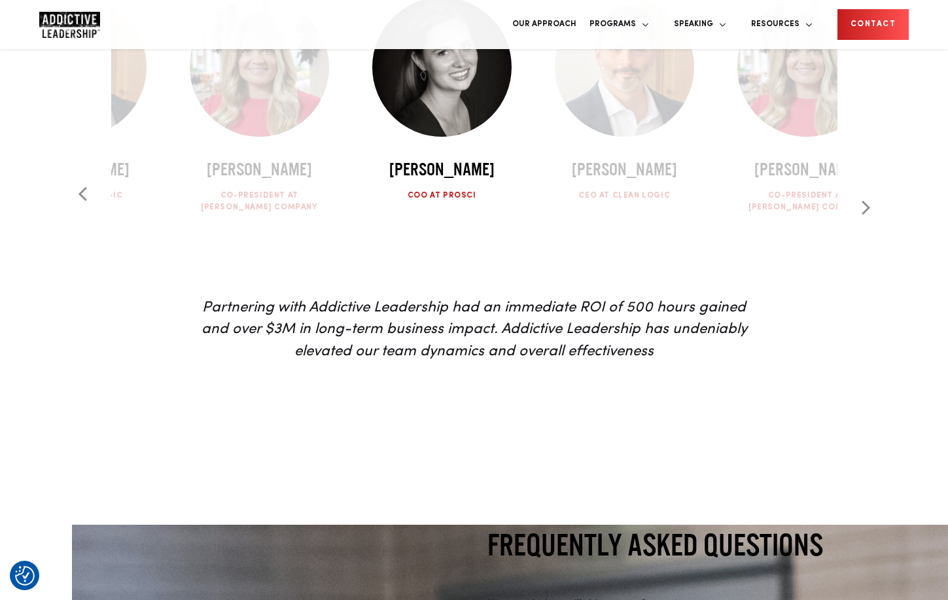
scroll to position [4003, 0]
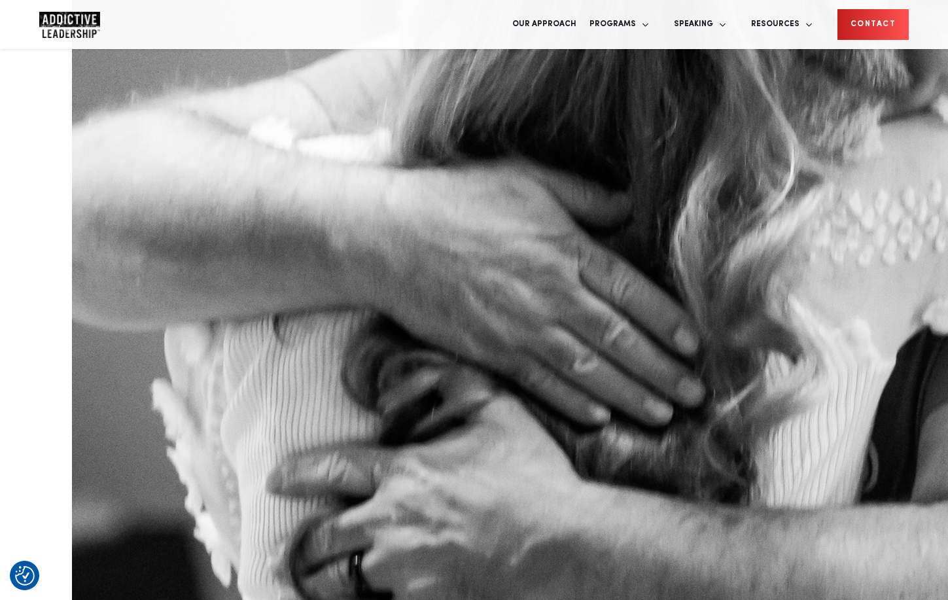
scroll to position [4003, 0]
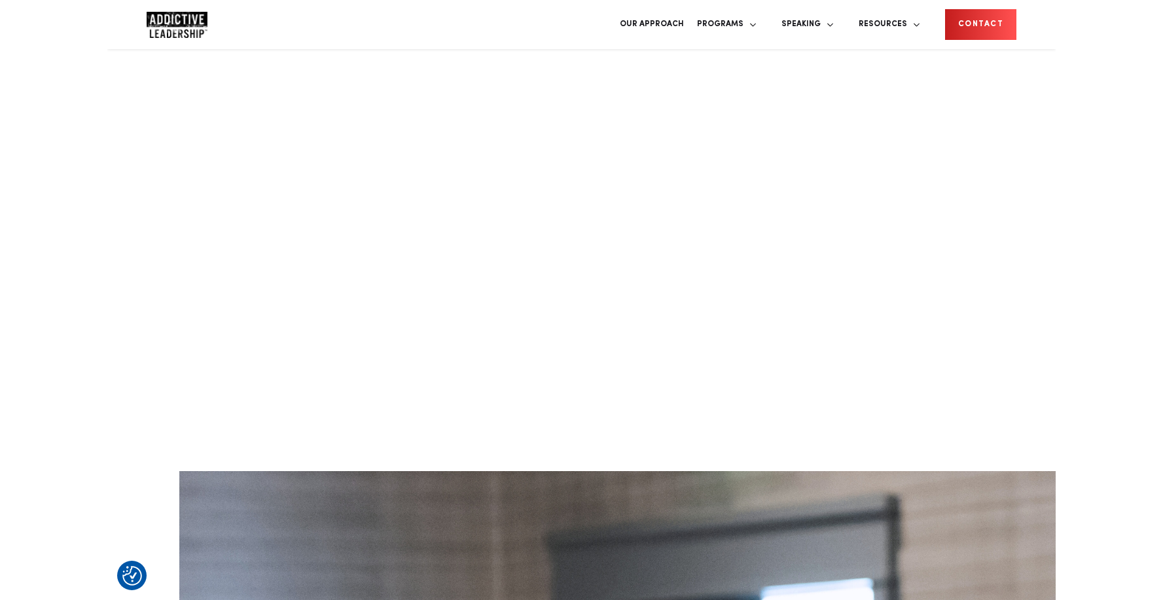
scroll to position [4039, 0]
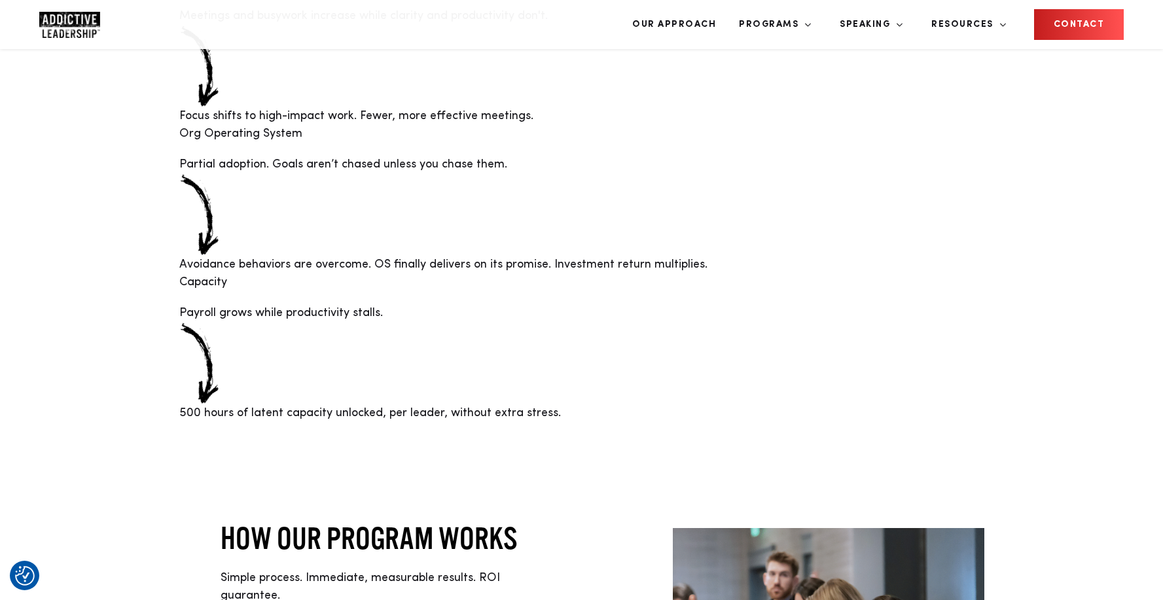
scroll to position [2462, 0]
